Goal: Transaction & Acquisition: Purchase product/service

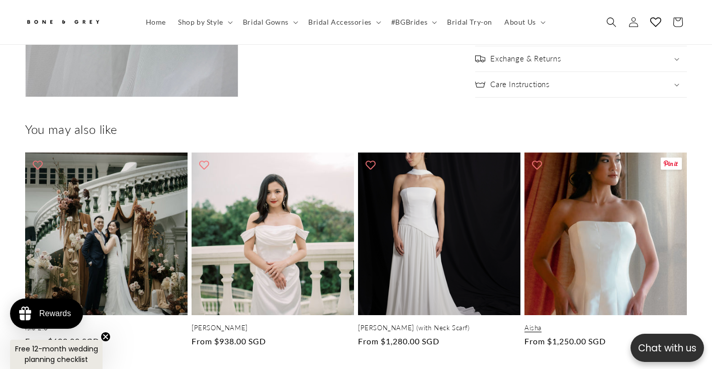
scroll to position [0, 239]
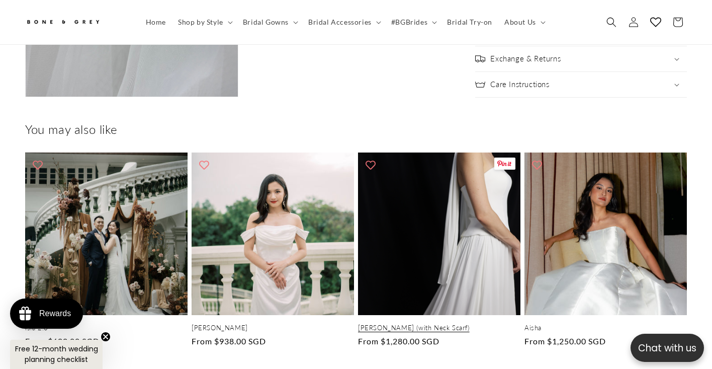
click at [466, 323] on link "Elsa (with Neck Scarf)" at bounding box center [439, 327] width 163 height 9
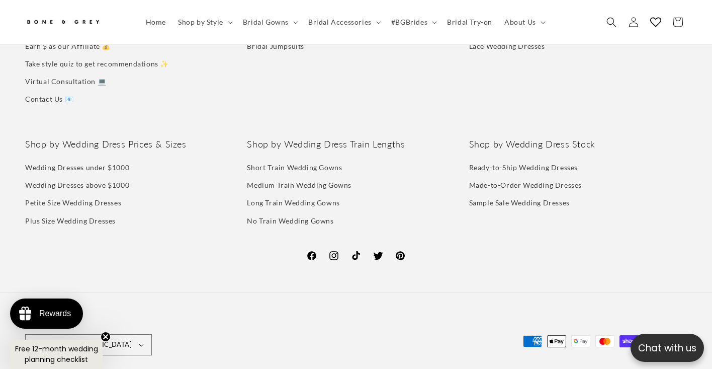
scroll to position [0, 239]
click at [288, 176] on link "Medium Train Wedding Gowns" at bounding box center [299, 185] width 105 height 18
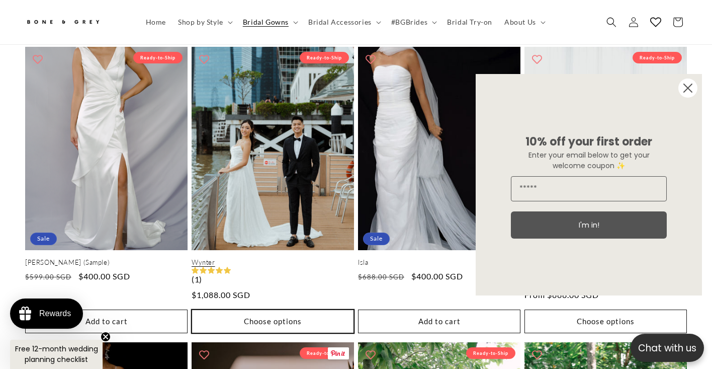
scroll to position [0, 239]
